Goal: Transaction & Acquisition: Book appointment/travel/reservation

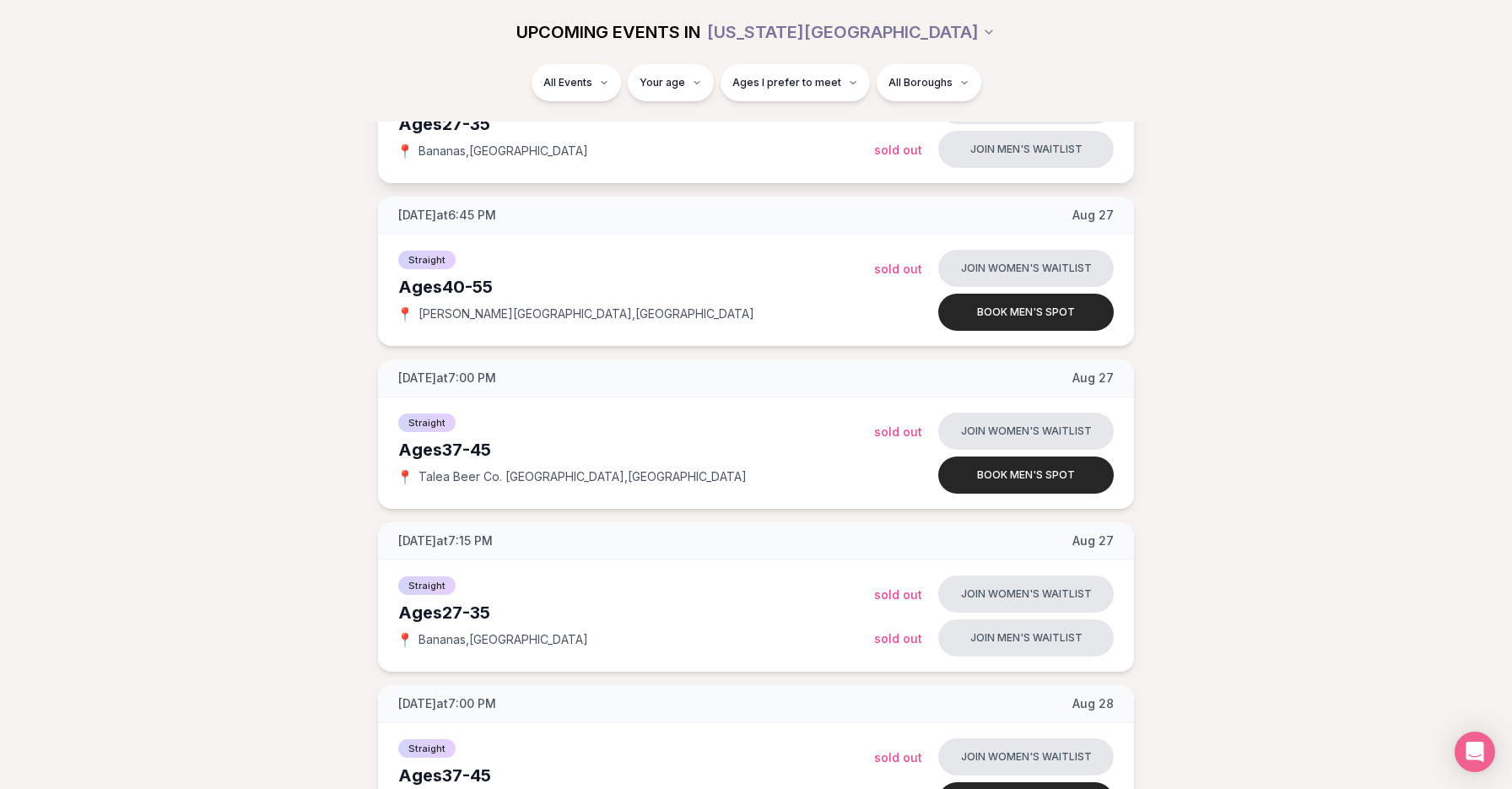
scroll to position [646, 0]
click at [990, 475] on button "Book men's spot" at bounding box center [1026, 473] width 176 height 38
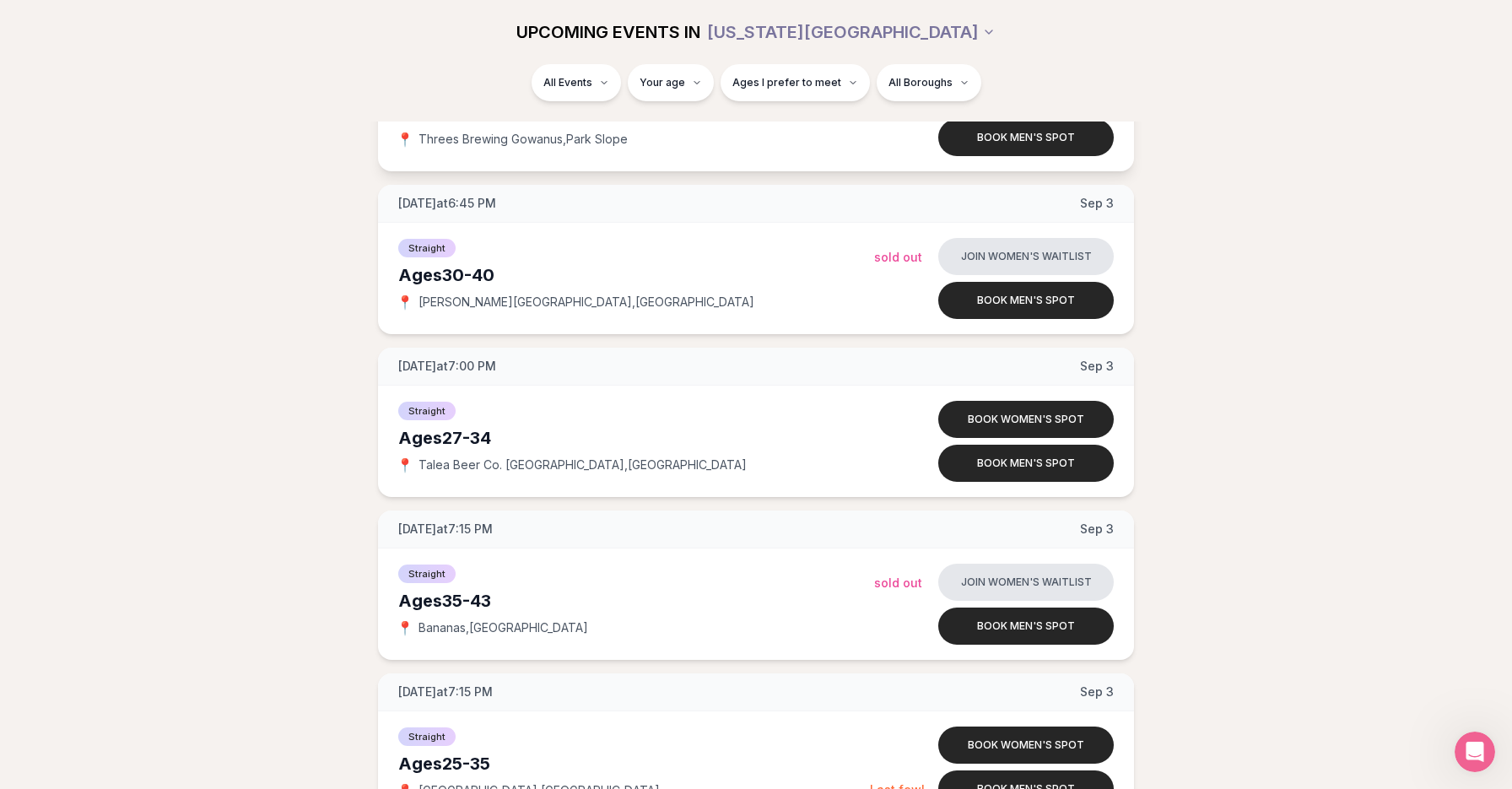
scroll to position [2074, 0]
